Goal: Download file/media

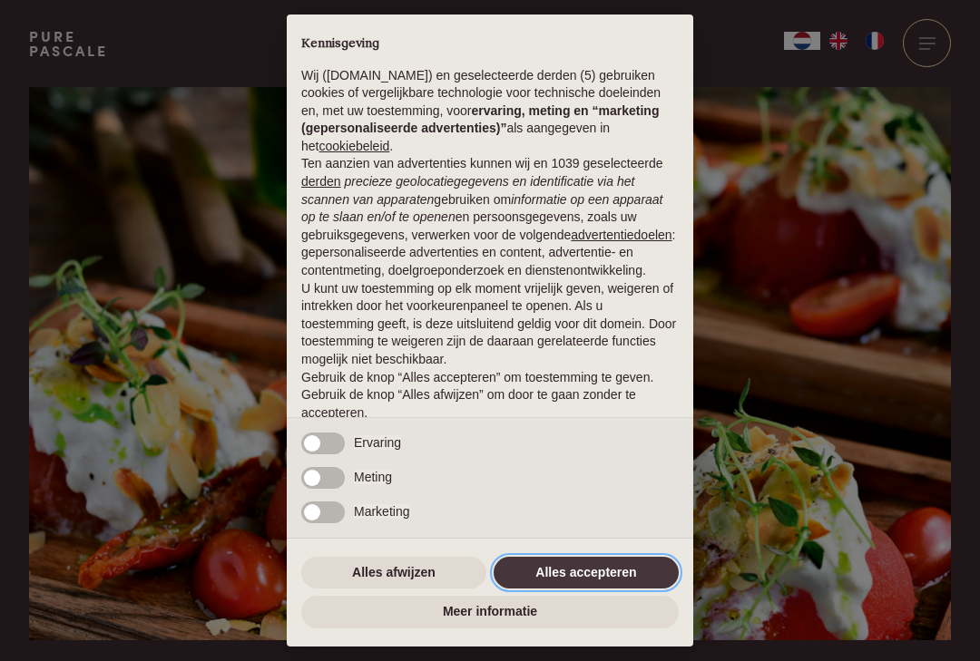
click at [599, 579] on button "Alles accepteren" at bounding box center [586, 573] width 185 height 33
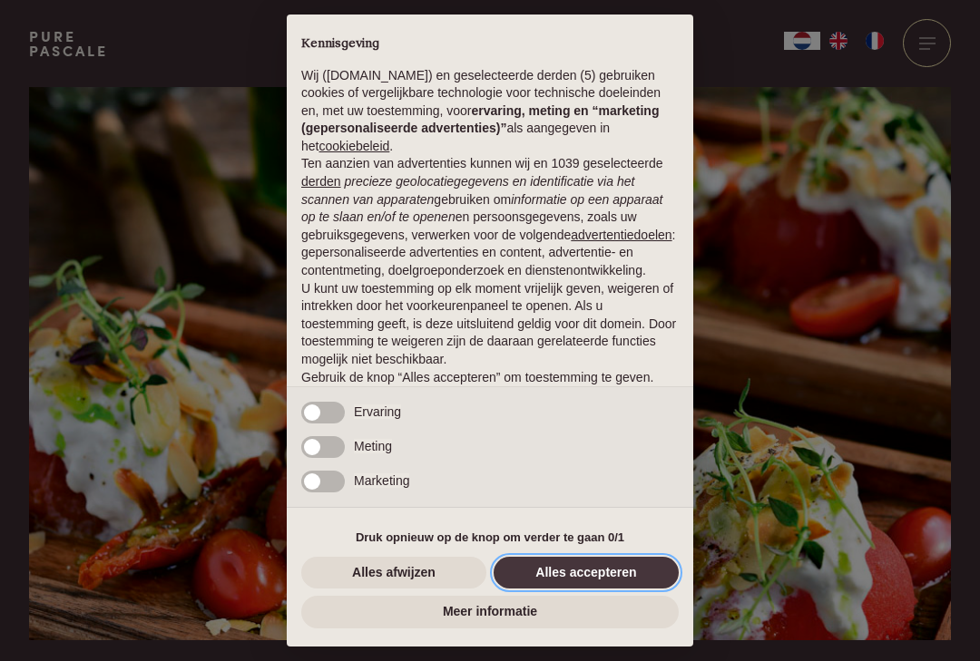
scroll to position [55, 0]
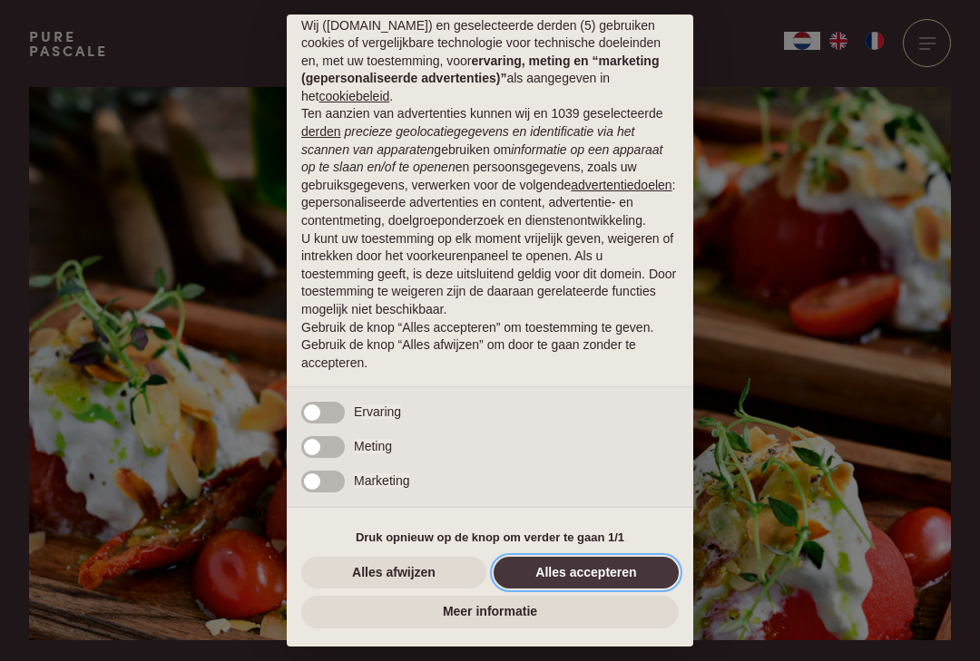
click at [580, 573] on button "Alles accepteren" at bounding box center [586, 573] width 185 height 33
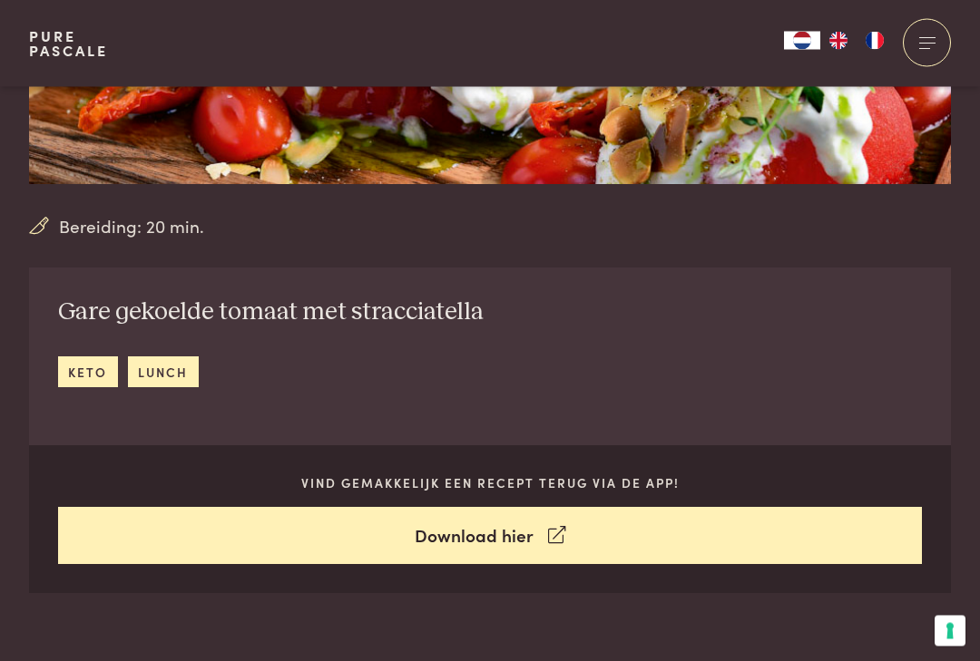
scroll to position [456, 0]
click at [167, 375] on link "lunch" at bounding box center [163, 372] width 71 height 30
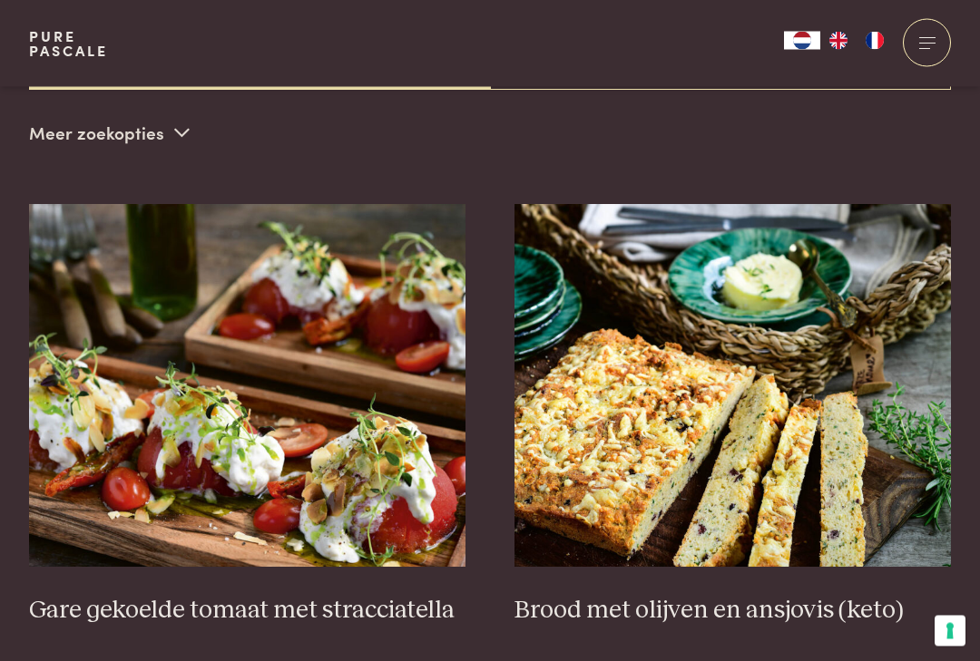
scroll to position [592, 0]
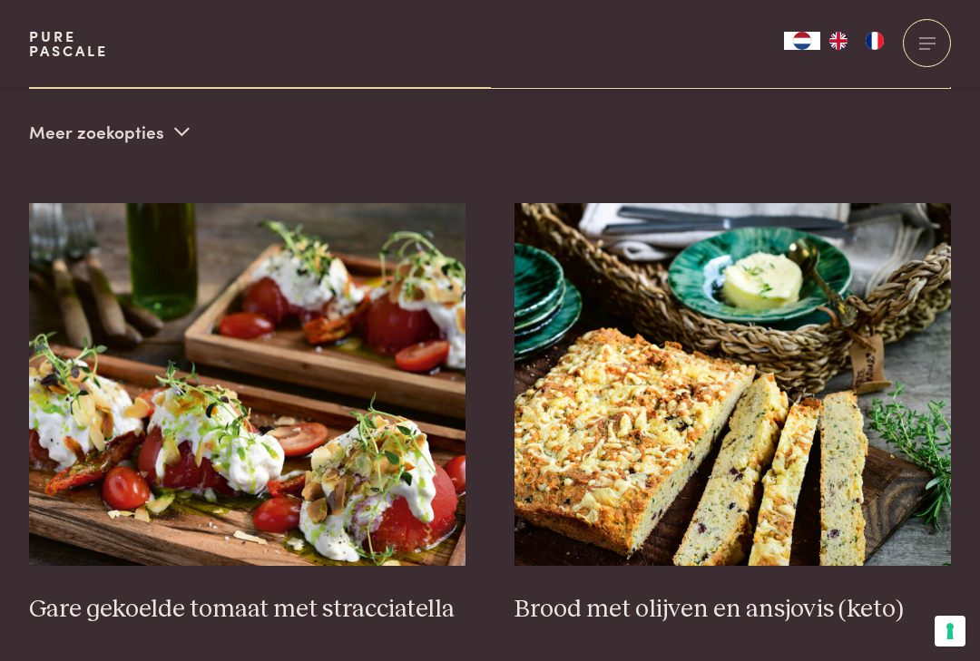
click at [336, 441] on img at bounding box center [247, 384] width 437 height 363
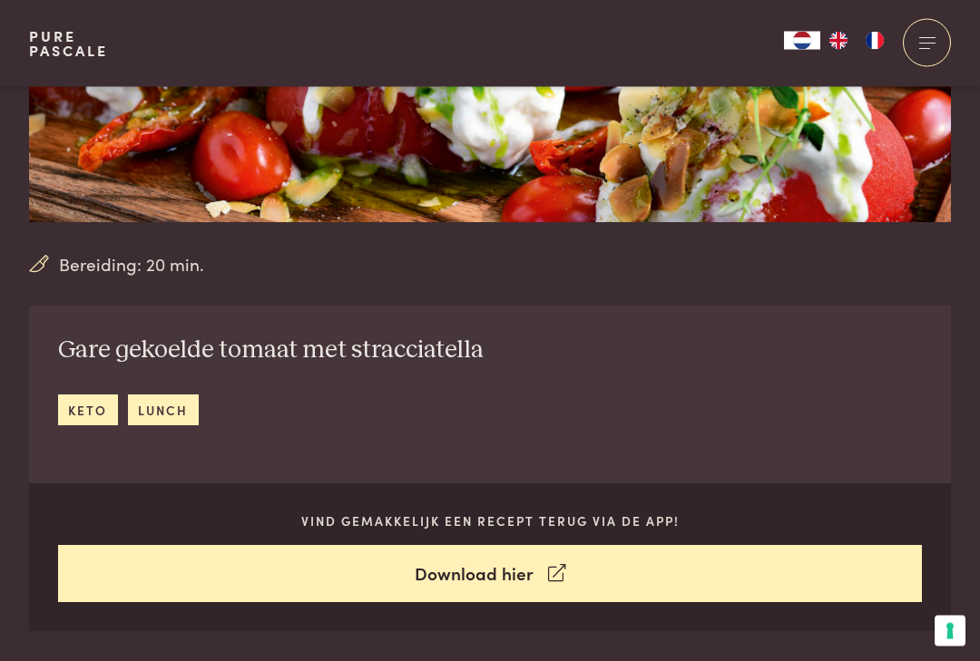
click at [509, 581] on link "Download hier" at bounding box center [490, 574] width 865 height 57
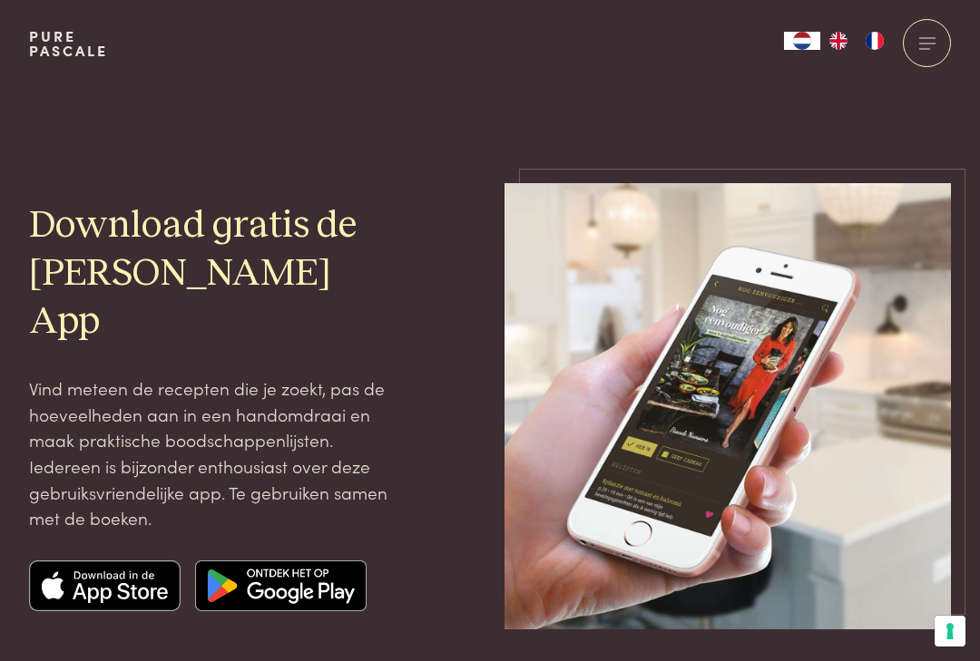
click at [120, 562] on img at bounding box center [105, 586] width 152 height 51
